Goal: Find specific page/section

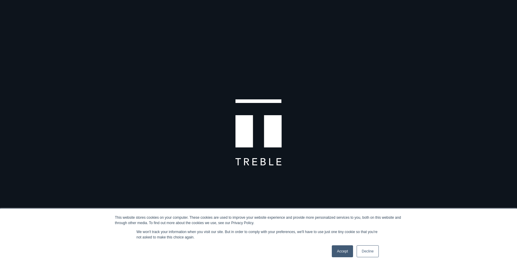
scroll to position [95, 0]
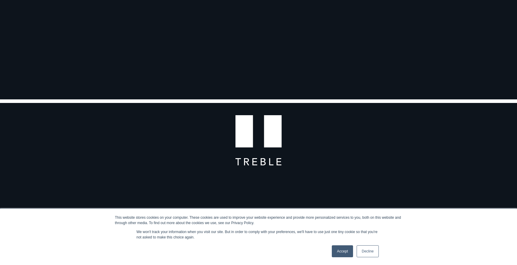
click at [369, 253] on link "Decline" at bounding box center [367, 252] width 22 height 12
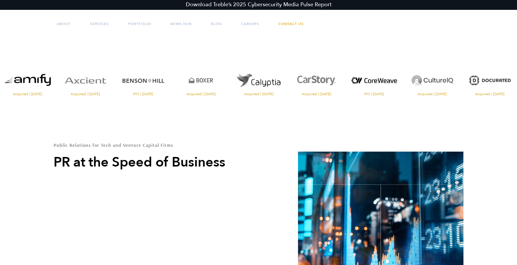
scroll to position [0, 0]
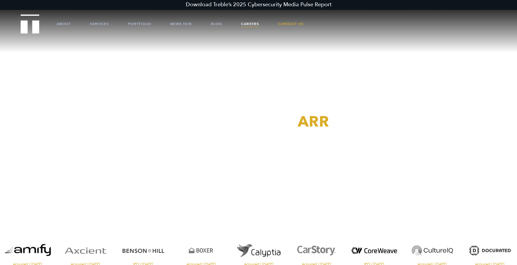
click at [249, 20] on link "Careers" at bounding box center [250, 24] width 18 height 18
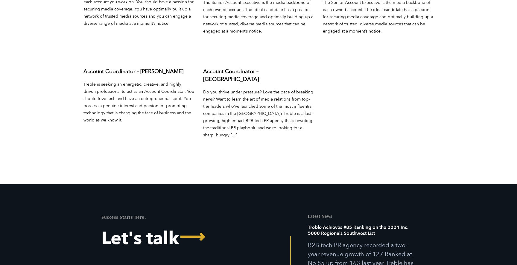
scroll to position [2384, 0]
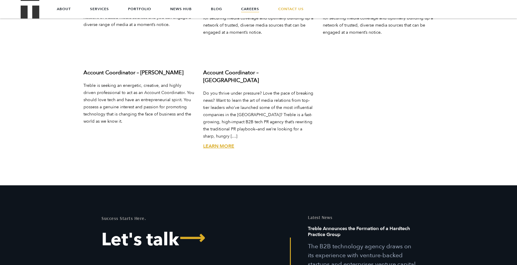
click at [216, 143] on link "Learn More" at bounding box center [218, 146] width 31 height 7
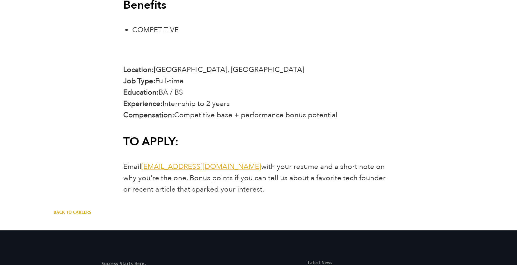
scroll to position [1304, 0]
